Goal: Check status: Check status

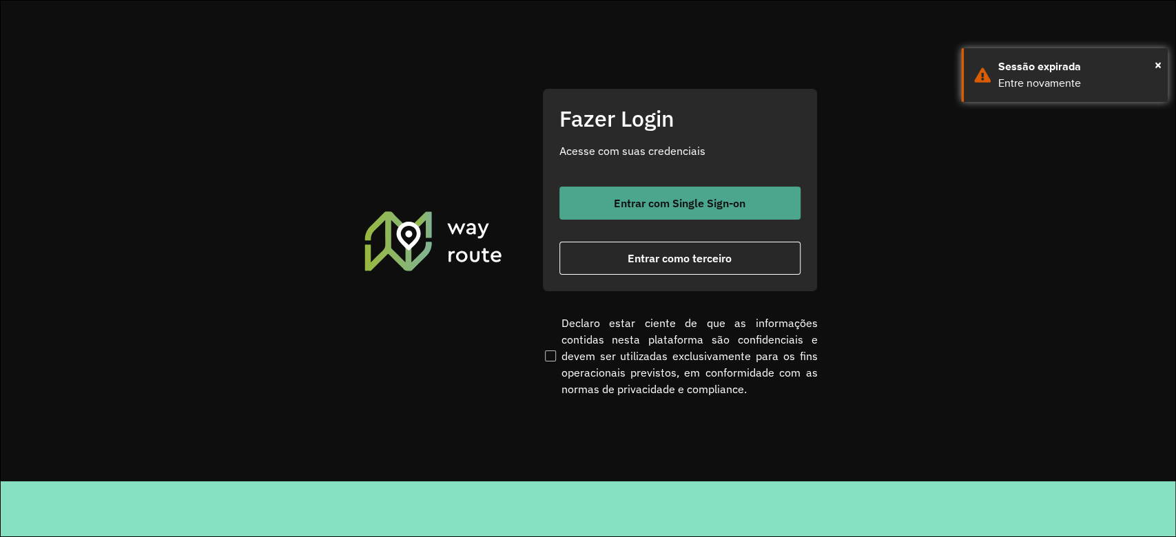
click at [654, 207] on span "Entrar com Single Sign-on" at bounding box center [680, 203] width 132 height 11
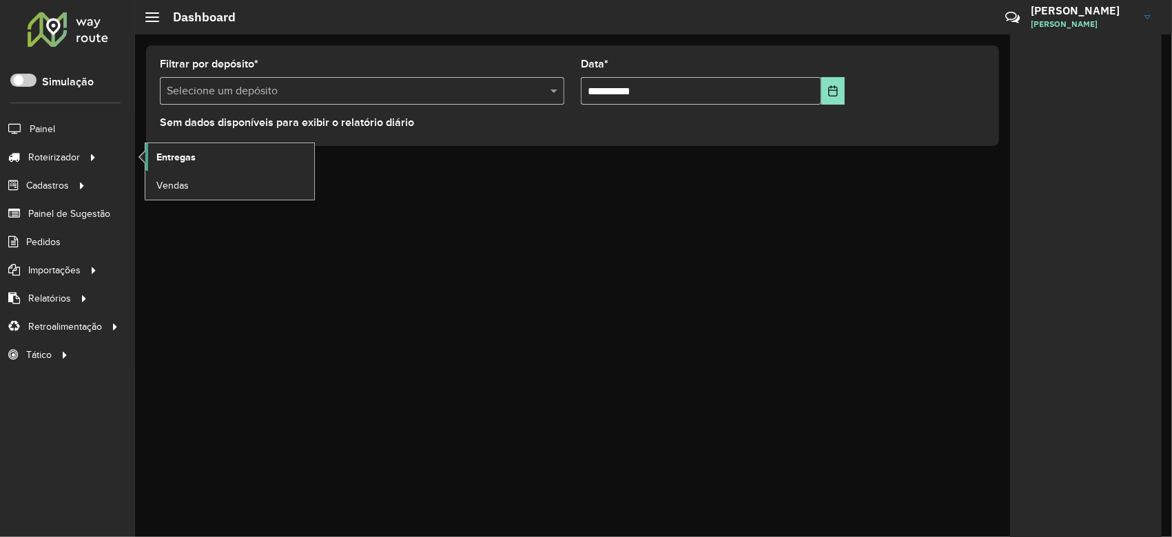
click at [192, 150] on span "Entregas" at bounding box center [175, 157] width 39 height 14
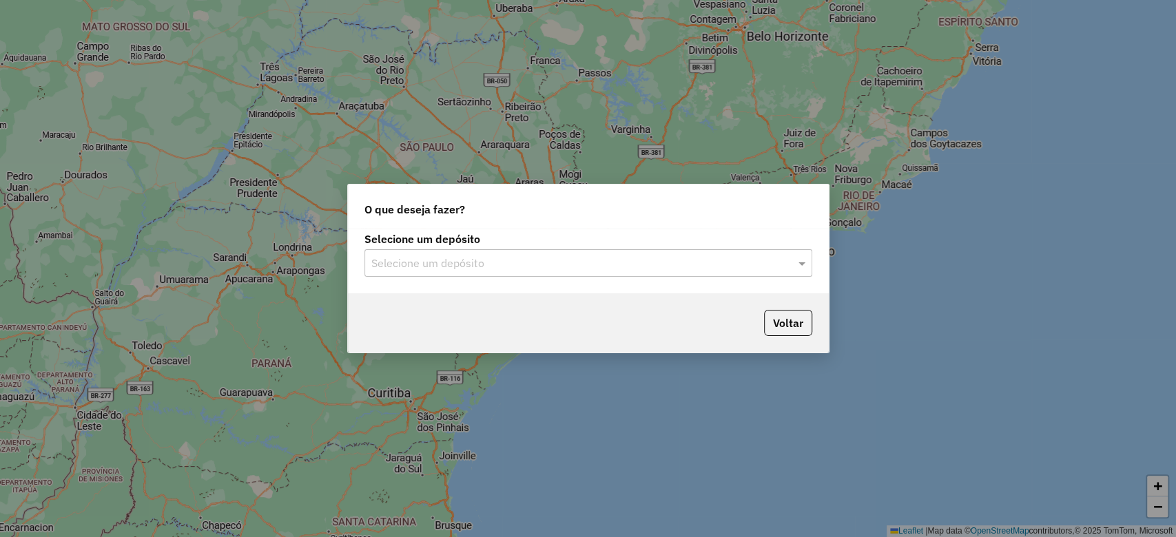
type input "*"
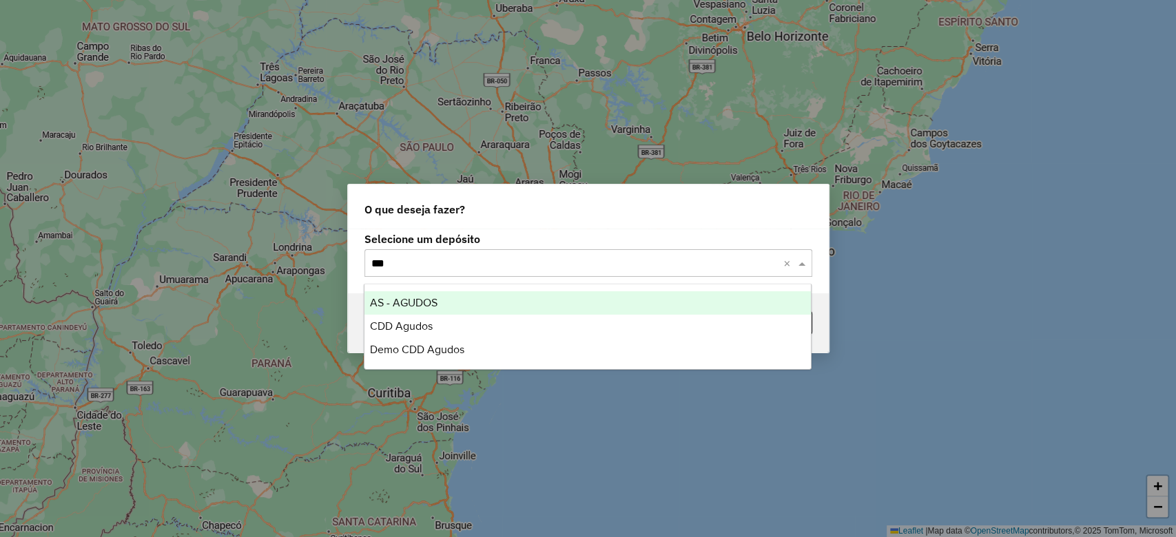
type input "****"
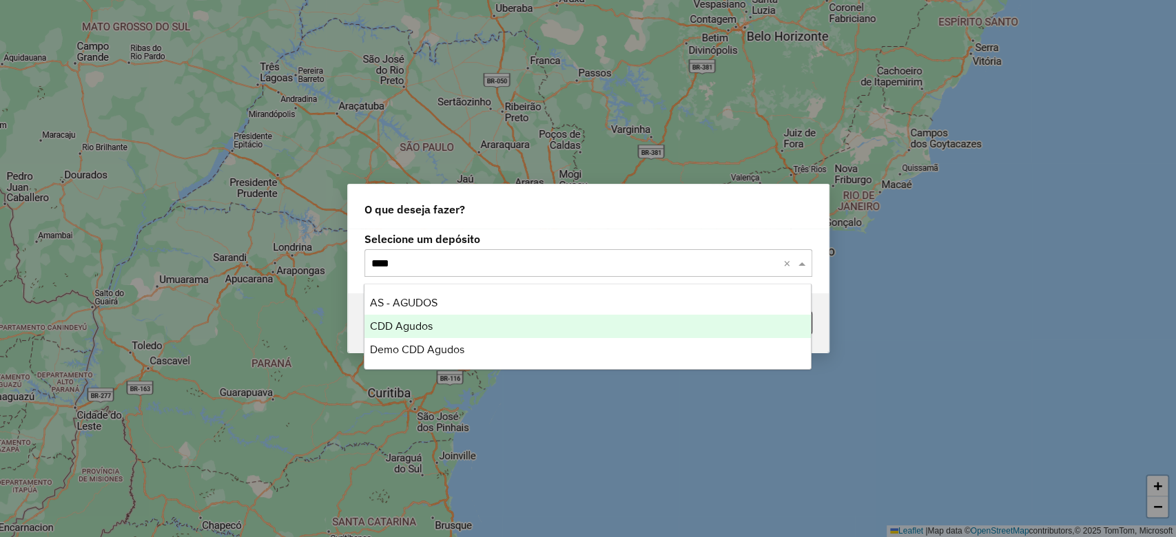
click at [431, 324] on span "CDD Agudos" at bounding box center [401, 326] width 63 height 12
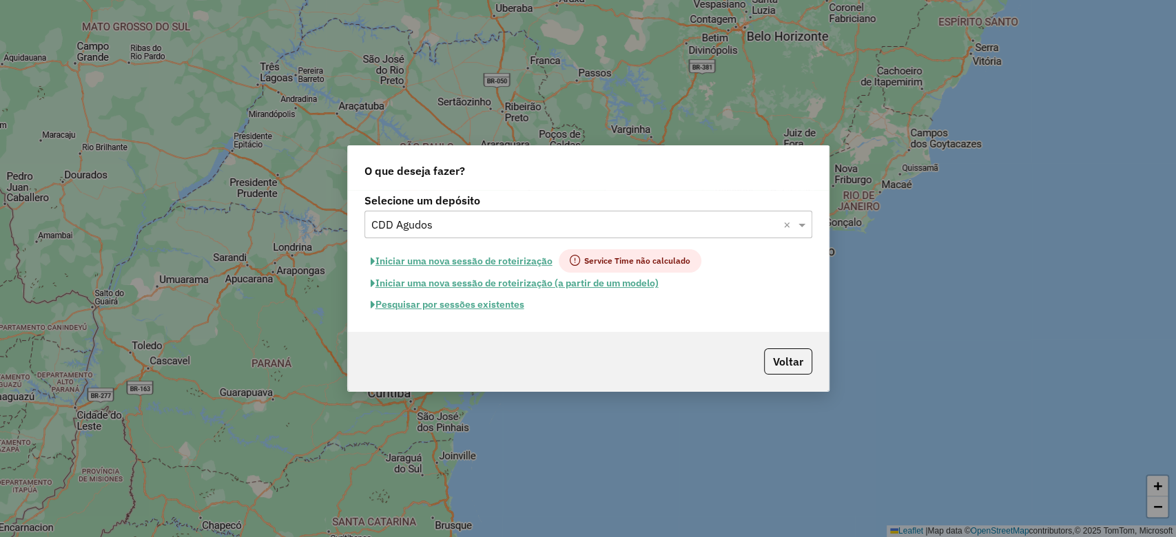
click at [460, 303] on button "Pesquisar por sessões existentes" at bounding box center [448, 304] width 166 height 21
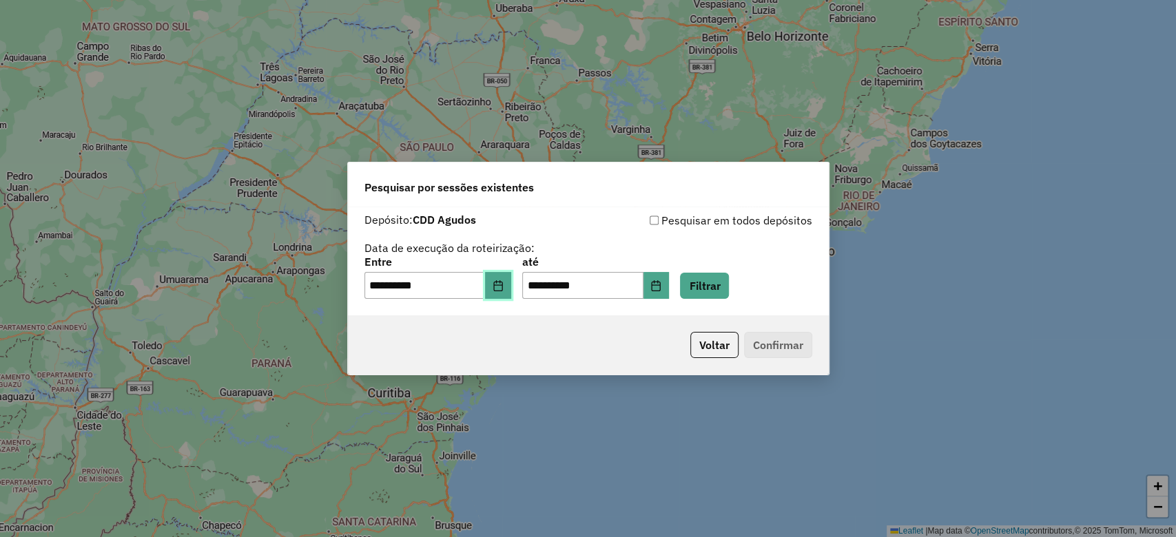
click at [499, 287] on button "Choose Date" at bounding box center [498, 286] width 26 height 28
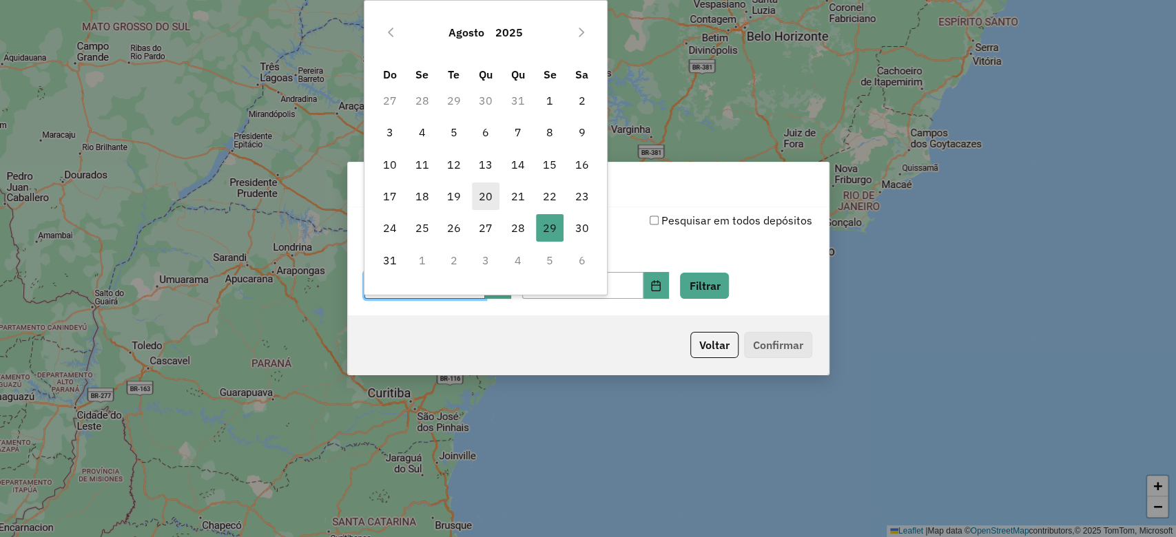
click at [487, 194] on span "20" at bounding box center [486, 197] width 28 height 28
type input "**********"
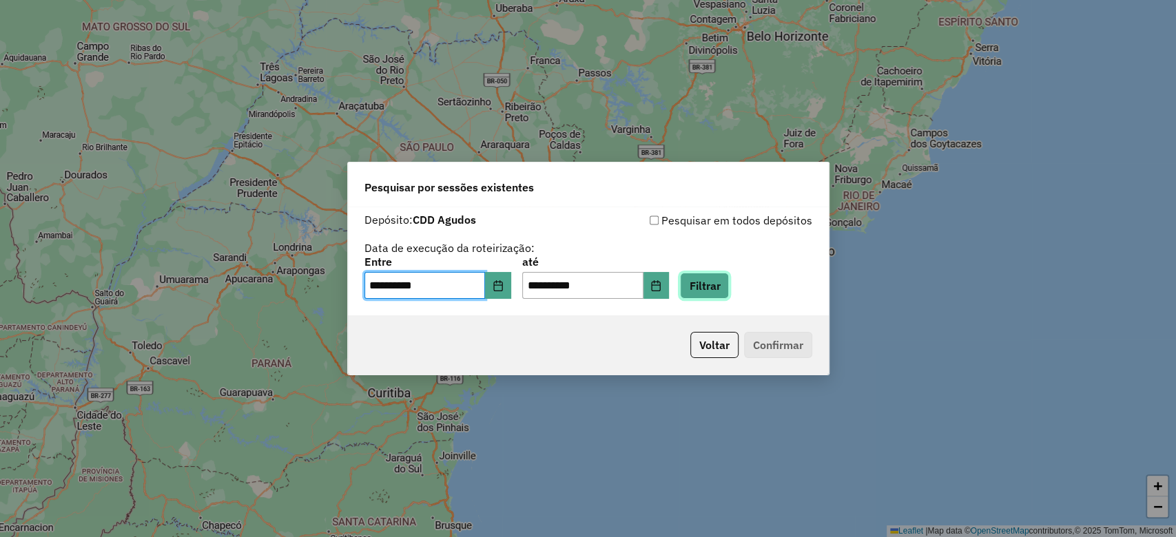
click at [722, 278] on button "Filtrar" at bounding box center [704, 286] width 49 height 26
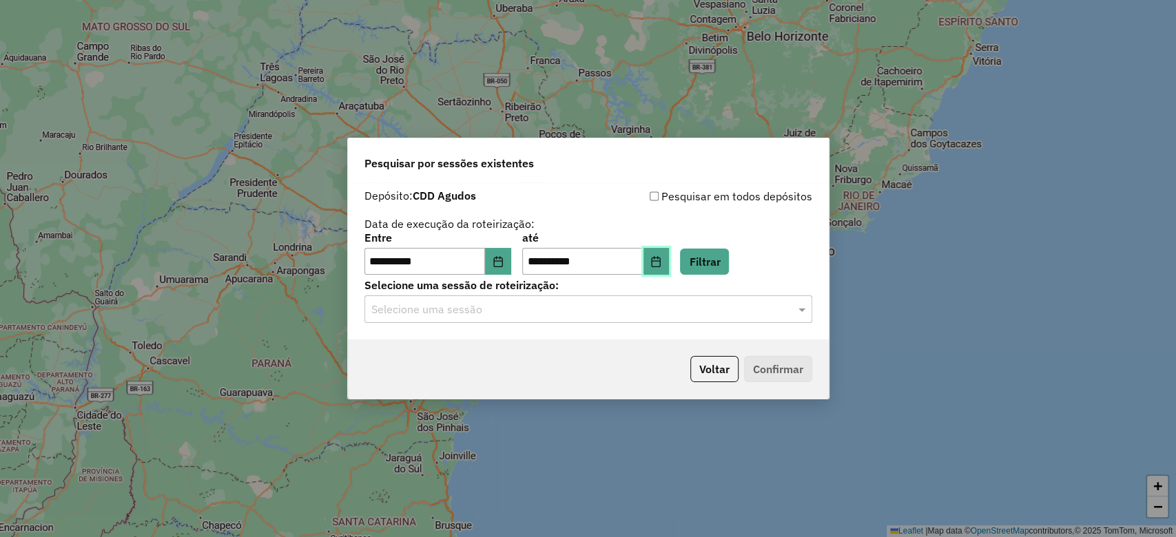
click at [667, 261] on button "Choose Date" at bounding box center [657, 262] width 26 height 28
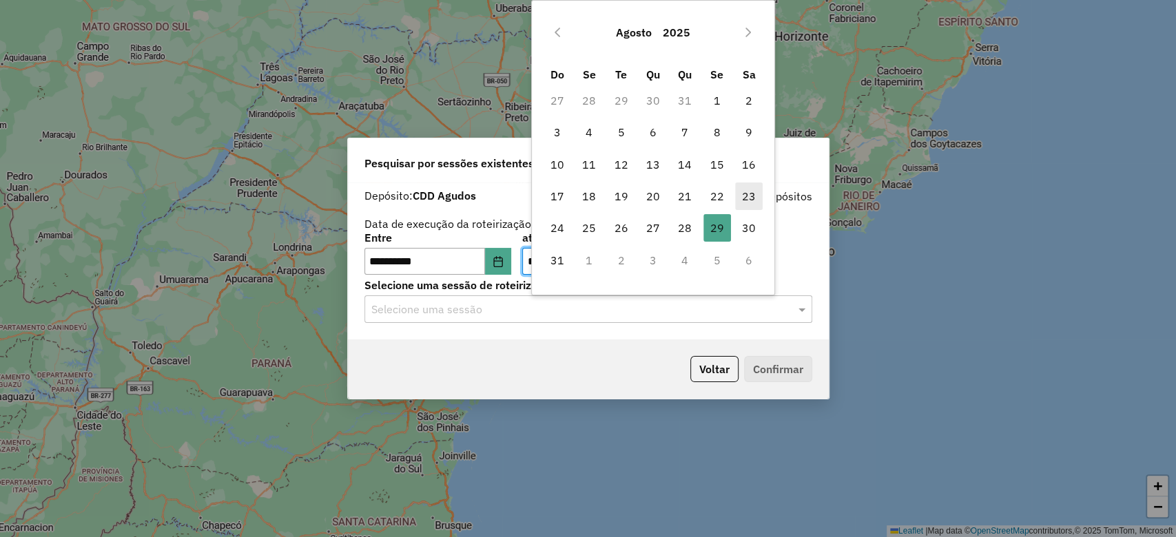
click at [752, 194] on span "23" at bounding box center [749, 197] width 28 height 28
type input "**********"
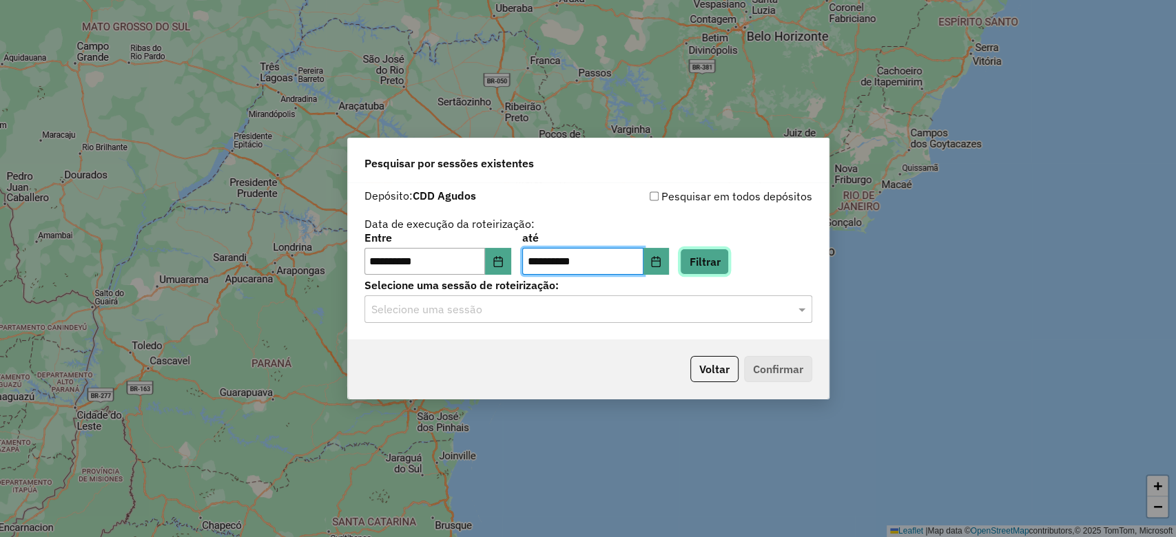
click at [729, 261] on button "Filtrar" at bounding box center [704, 262] width 49 height 26
click at [463, 311] on input "text" at bounding box center [574, 310] width 407 height 17
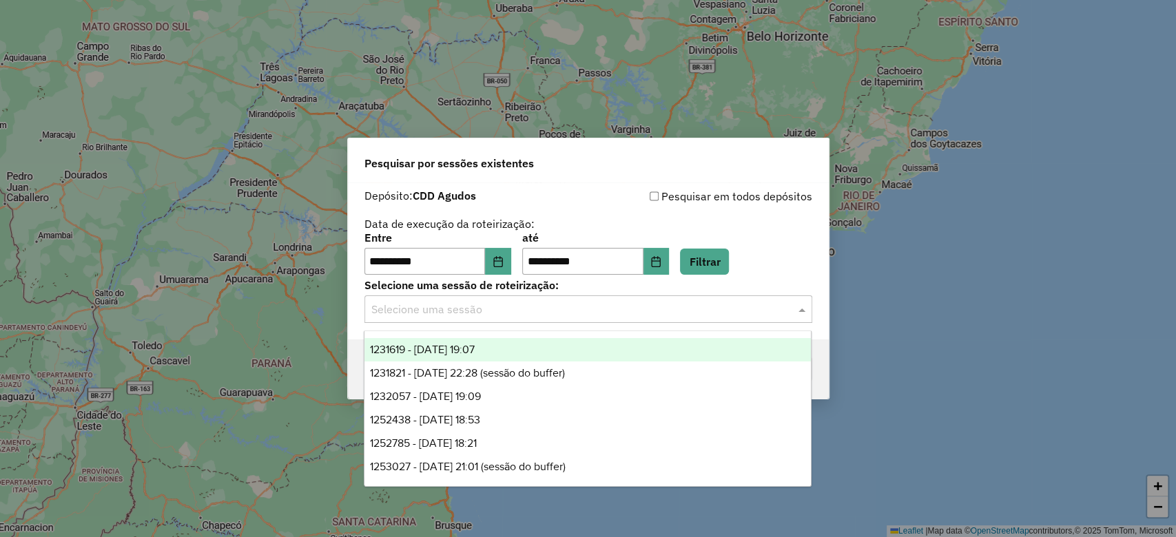
click at [539, 347] on div "1231619 - 20/08/2025 19:07" at bounding box center [588, 349] width 447 height 23
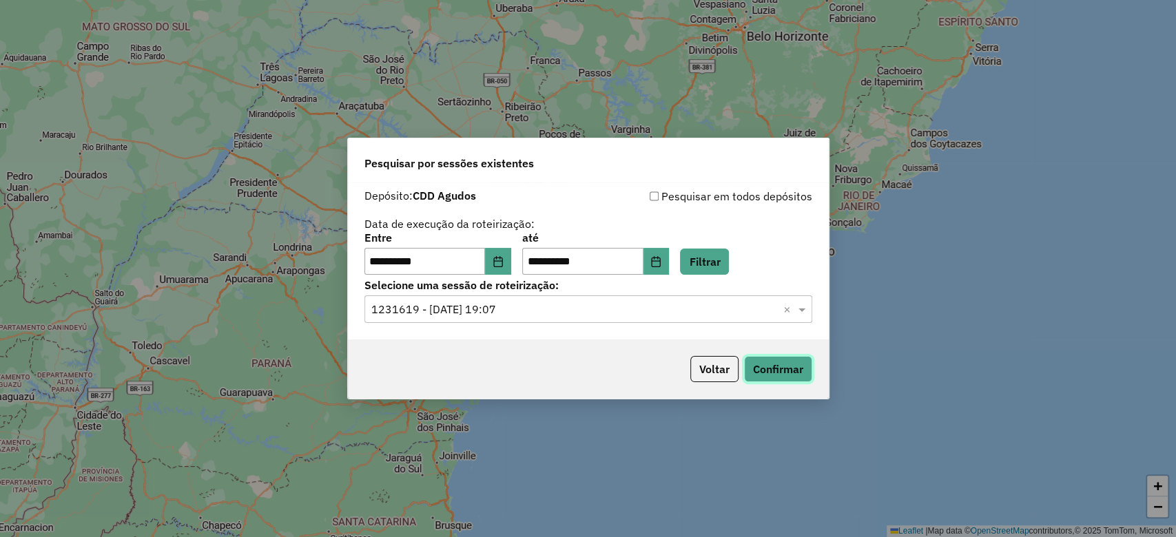
click at [758, 370] on button "Confirmar" at bounding box center [778, 369] width 68 height 26
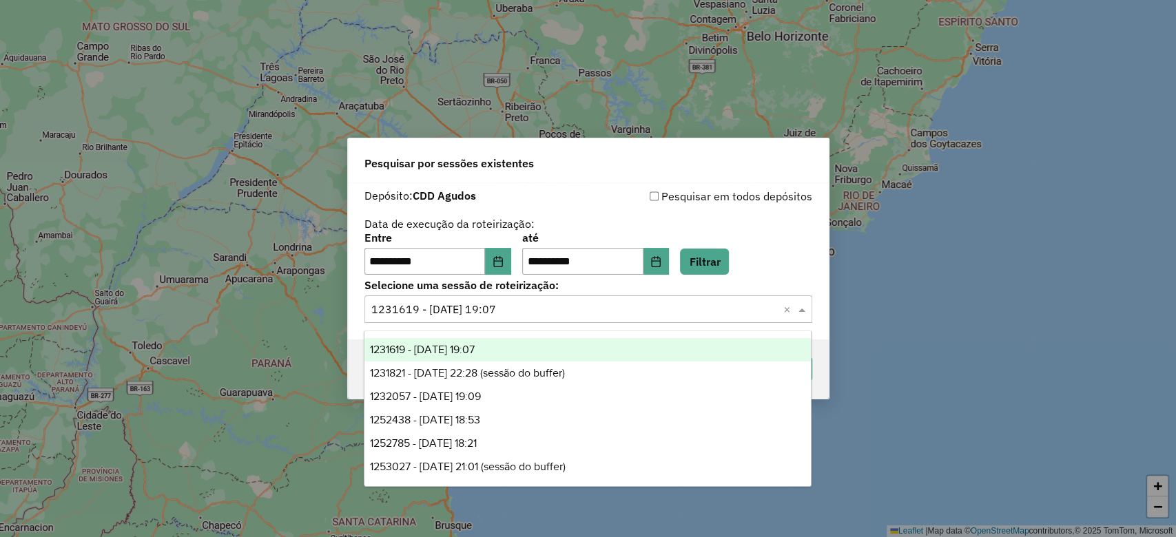
click at [509, 303] on input "text" at bounding box center [574, 310] width 407 height 17
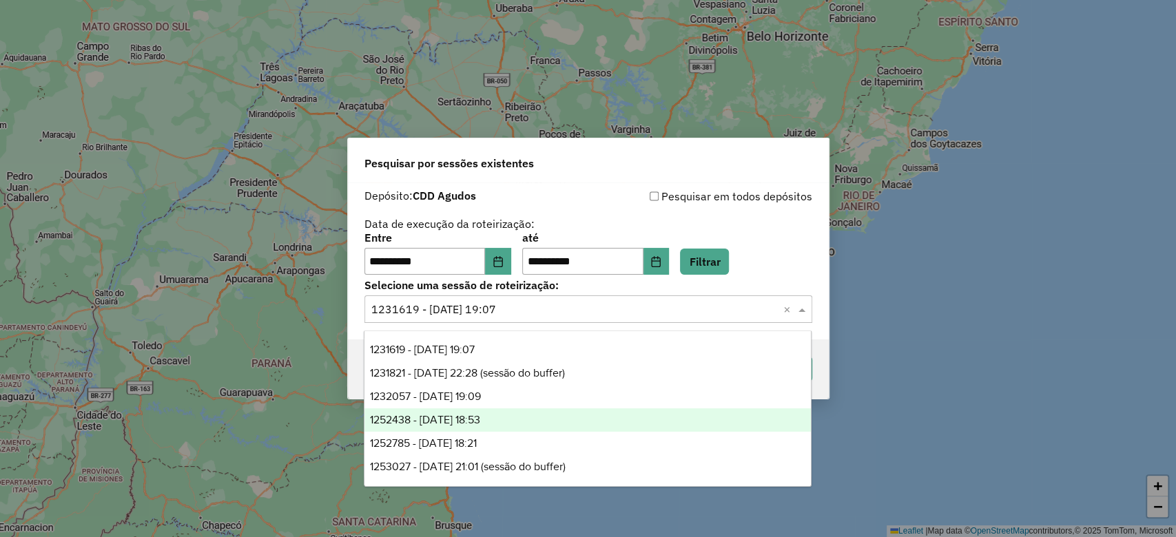
click at [480, 417] on span "1252438 - 22/08/2025 18:53" at bounding box center [425, 420] width 110 height 12
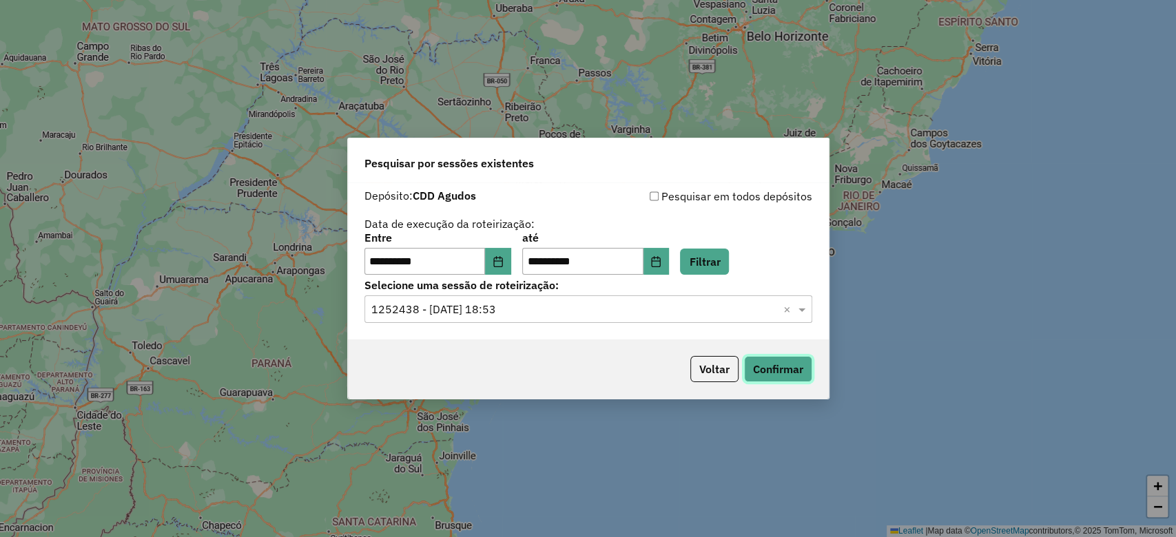
click at [776, 371] on button "Confirmar" at bounding box center [778, 369] width 68 height 26
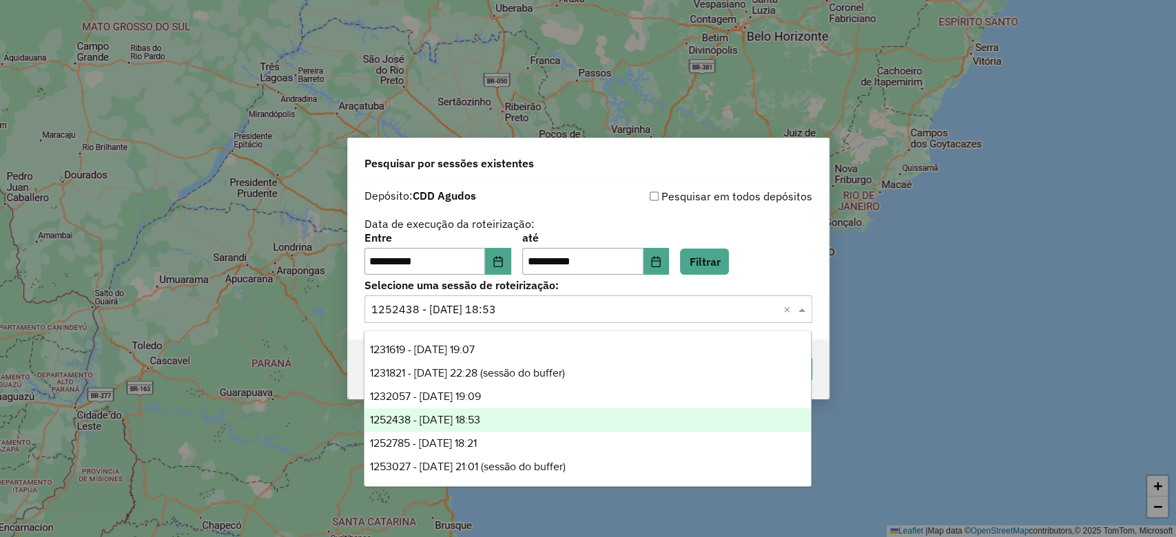
click at [446, 302] on input "text" at bounding box center [574, 310] width 407 height 17
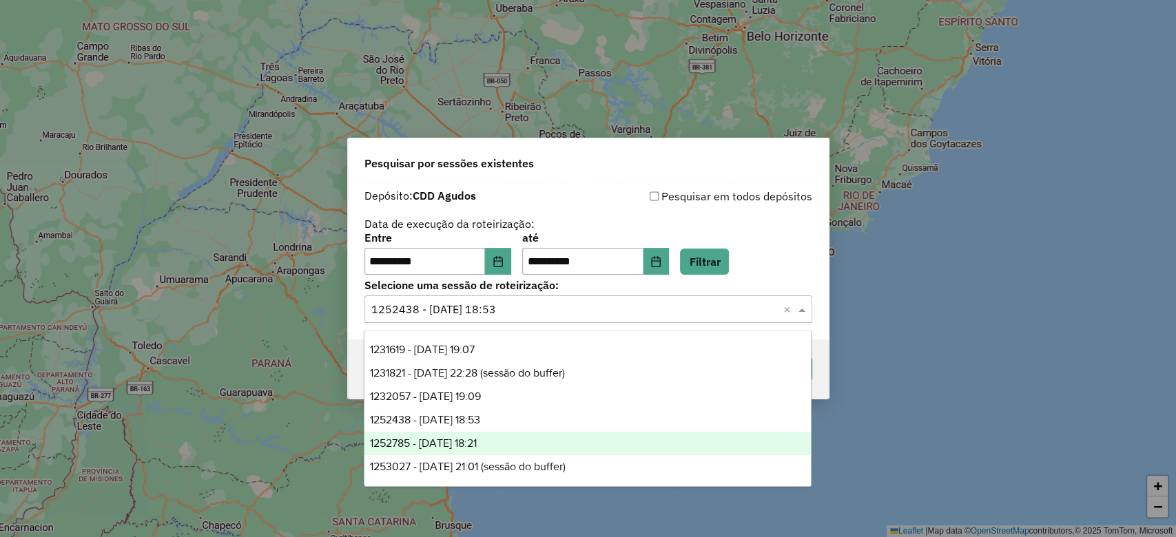
click at [467, 444] on span "1252785 - 23/08/2025 18:21" at bounding box center [423, 444] width 107 height 12
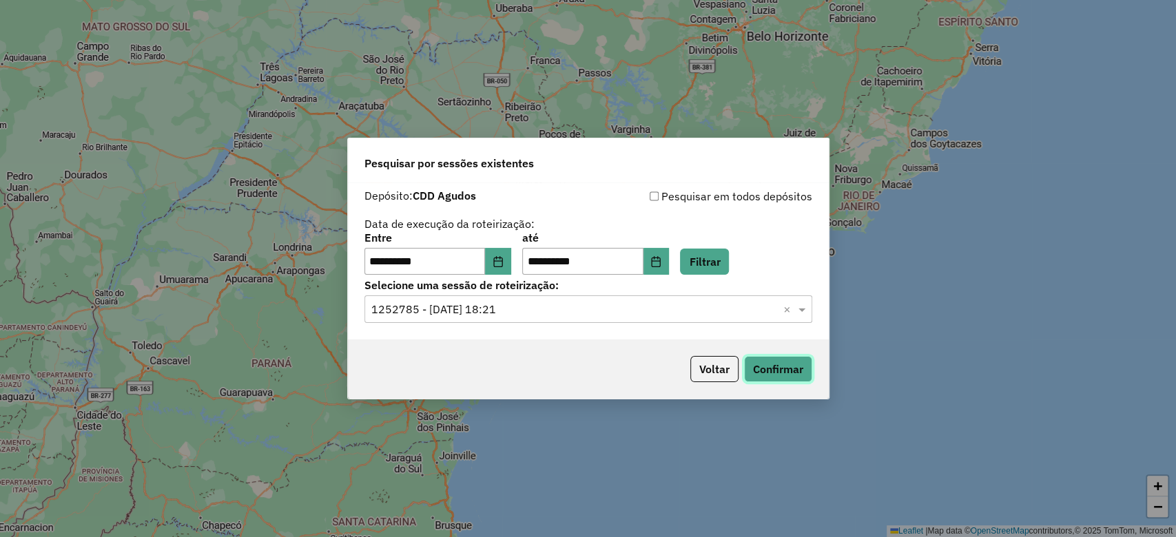
click at [783, 371] on button "Confirmar" at bounding box center [778, 369] width 68 height 26
